Goal: Transaction & Acquisition: Purchase product/service

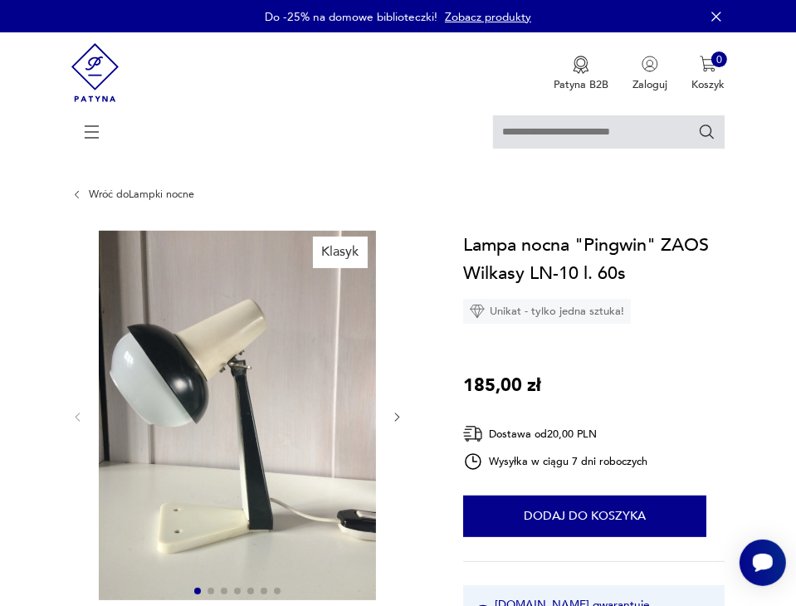
scroll to position [83, 0]
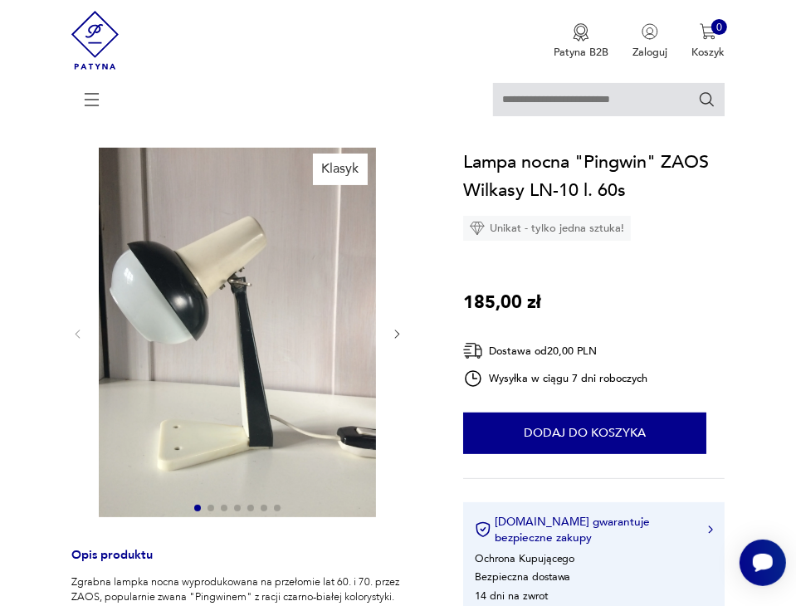
click at [392, 333] on icon "button" at bounding box center [397, 334] width 12 height 12
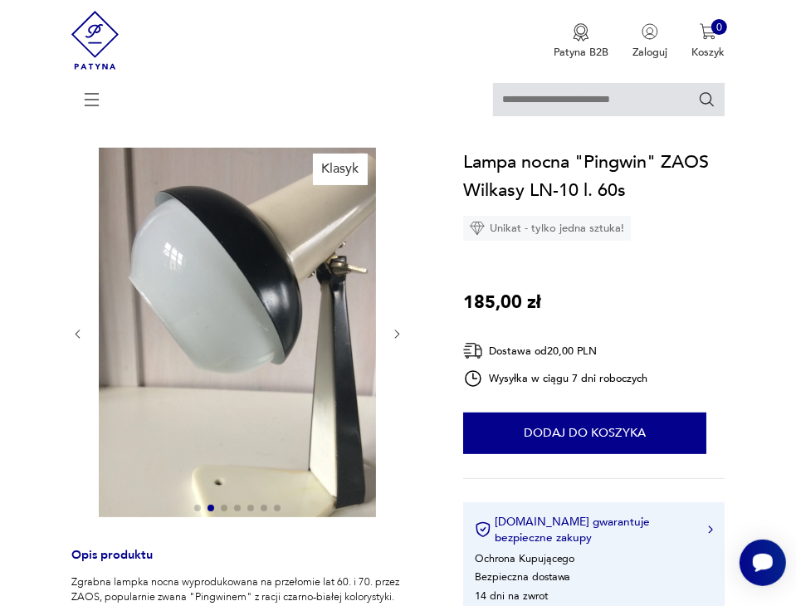
click at [393, 333] on icon "button" at bounding box center [397, 334] width 12 height 12
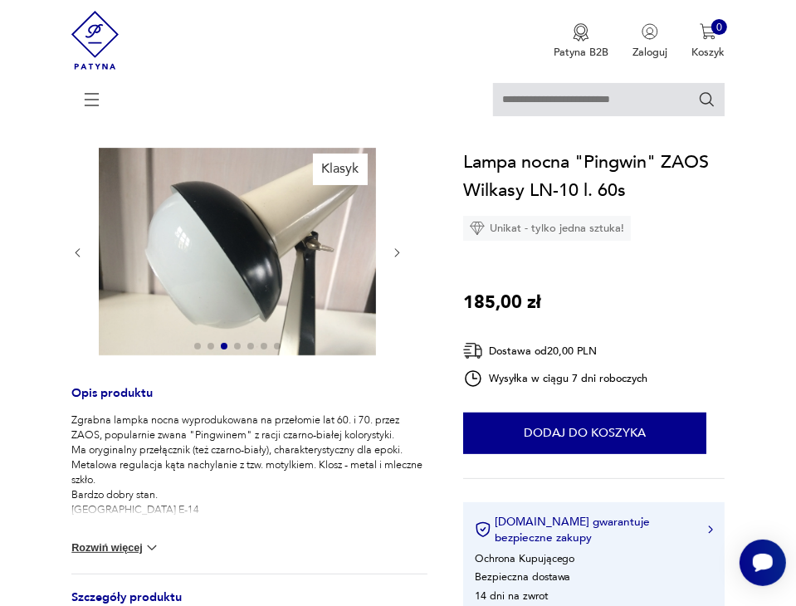
click at [393, 333] on div at bounding box center [237, 253] width 332 height 211
click at [398, 260] on button "button" at bounding box center [397, 253] width 12 height 15
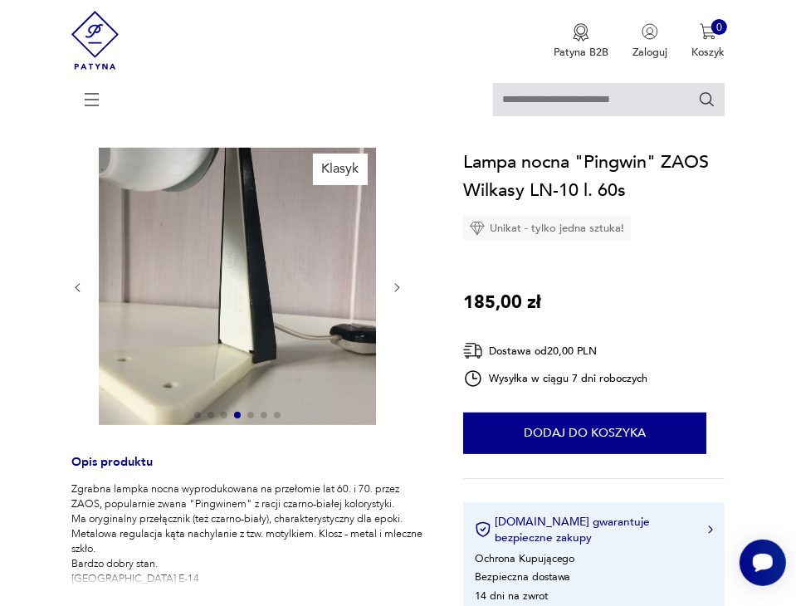
click at [398, 259] on div at bounding box center [237, 288] width 332 height 280
click at [402, 290] on icon "button" at bounding box center [397, 287] width 12 height 12
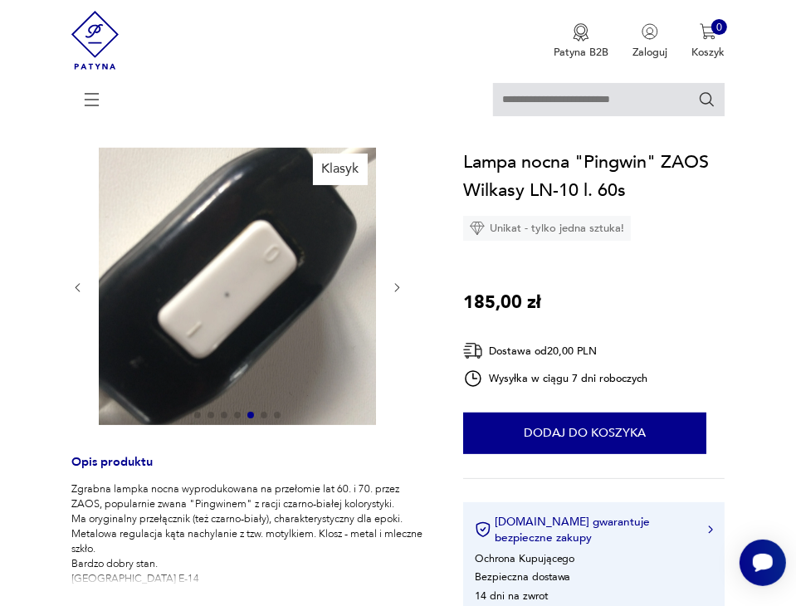
click at [397, 286] on icon "button" at bounding box center [397, 287] width 12 height 12
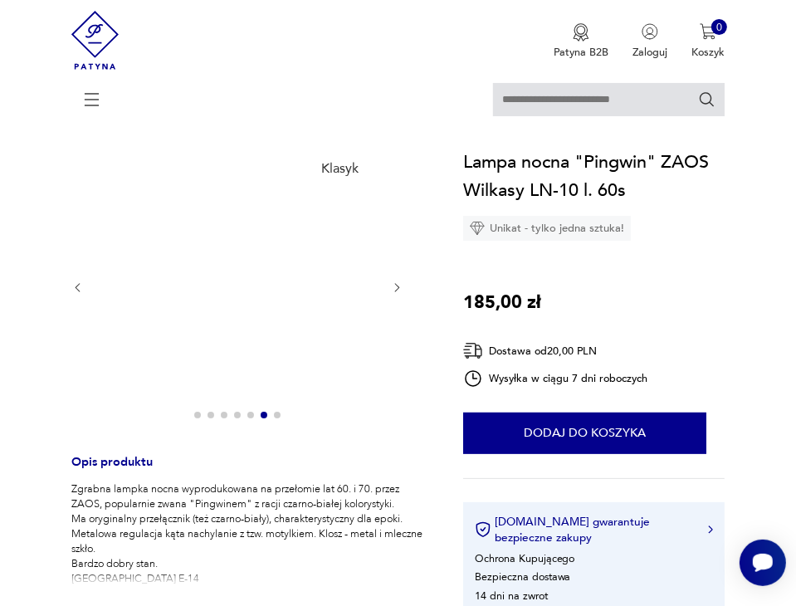
click at [397, 286] on icon "button" at bounding box center [397, 287] width 12 height 12
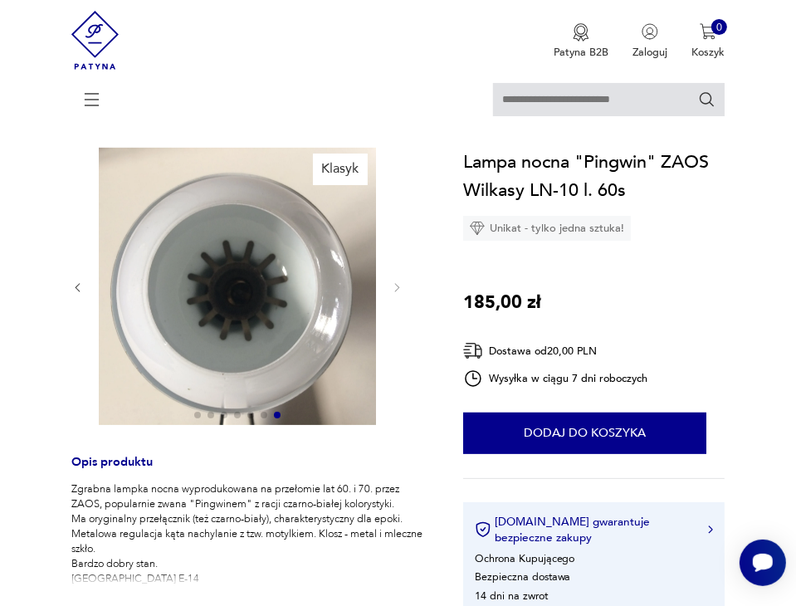
click at [731, 296] on section "Klasyk Opis produktu Zgrabna lampka nocna wyprodukowana na przełomie lat 60. i …" at bounding box center [398, 545] width 796 height 794
